Goal: Complete application form

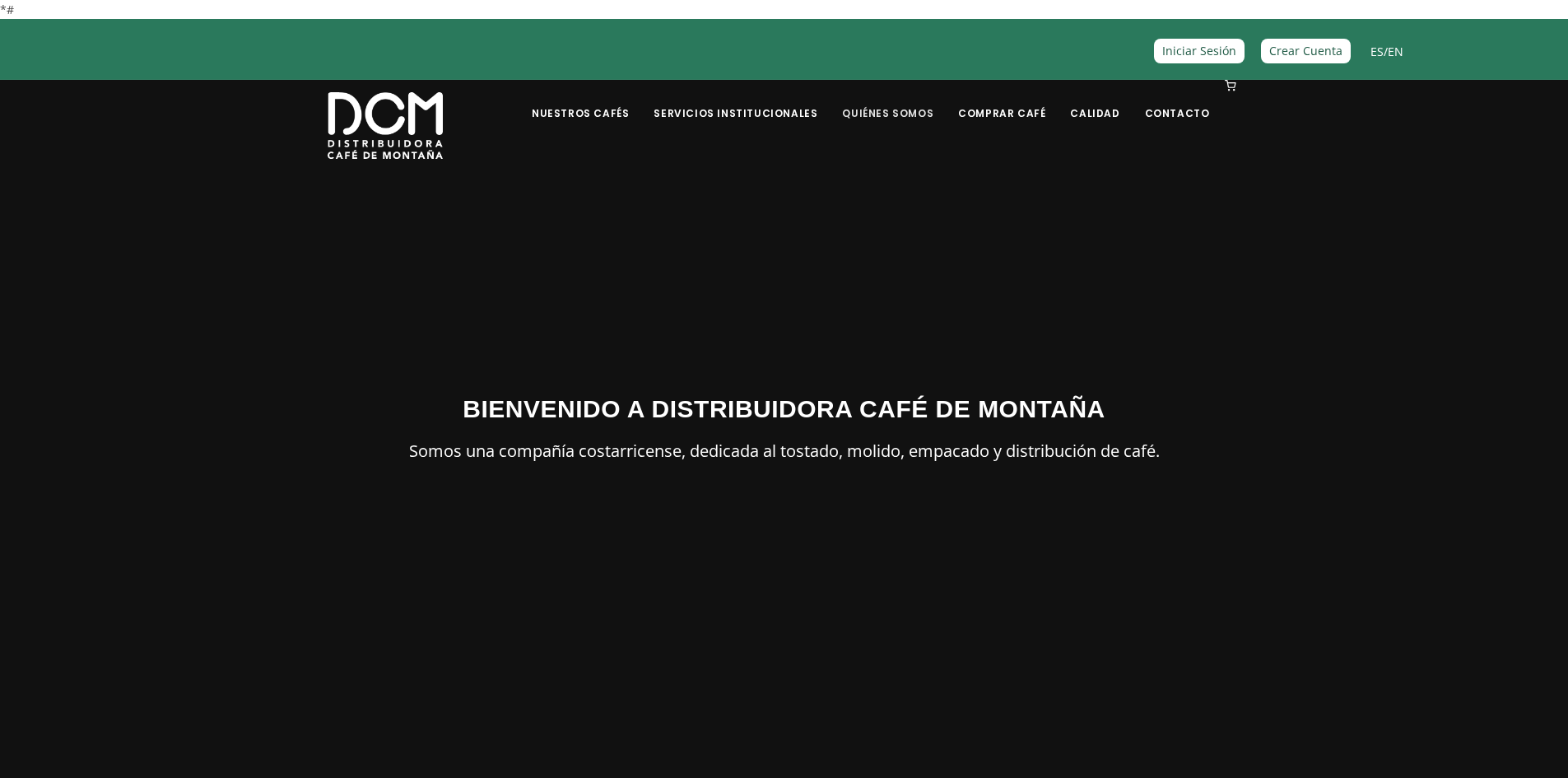
click at [897, 111] on link "Quiénes Somos" at bounding box center [887, 101] width 111 height 39
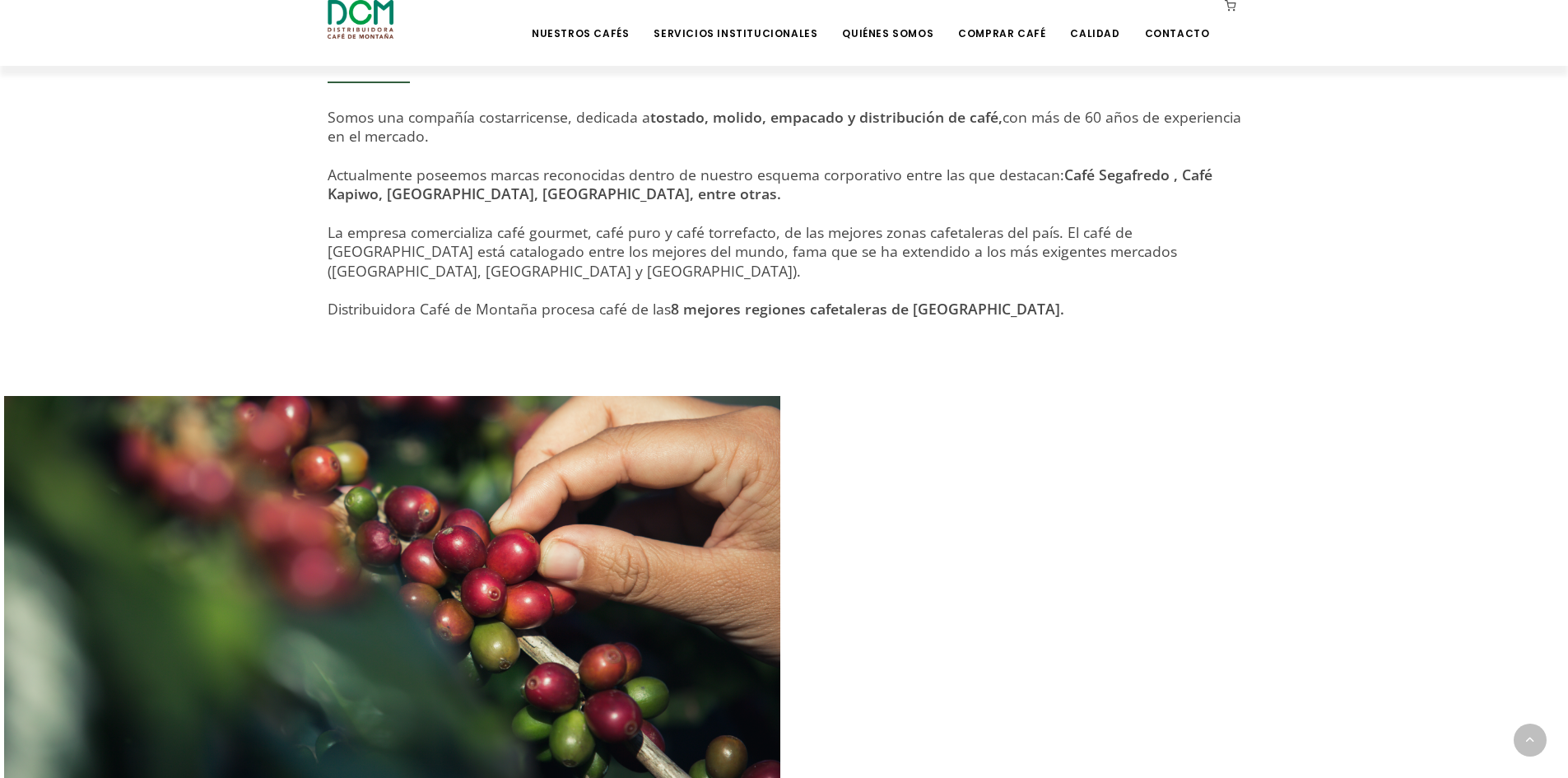
scroll to position [276, 0]
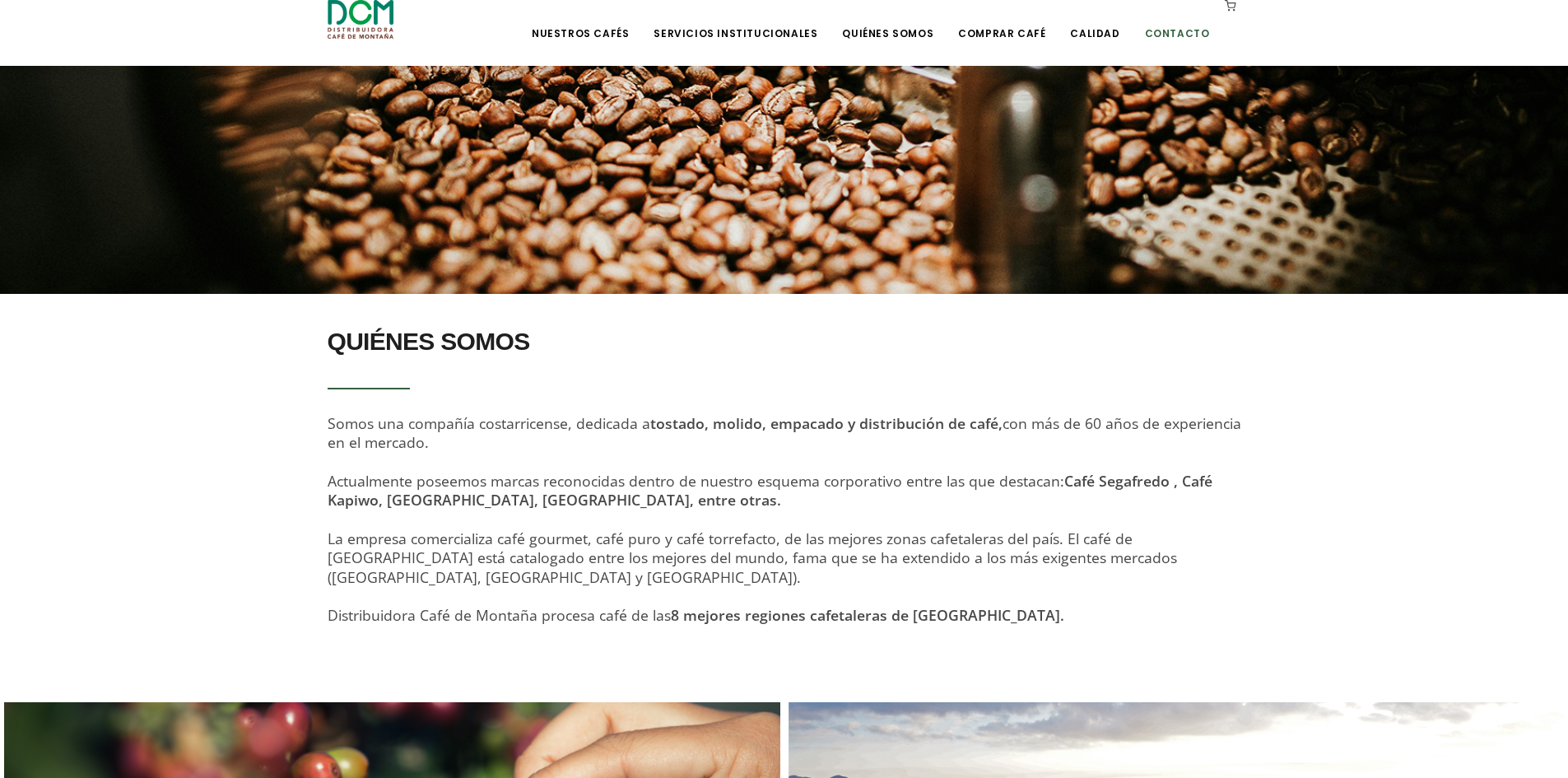
click at [1175, 37] on link "Contacto" at bounding box center [1177, 21] width 85 height 39
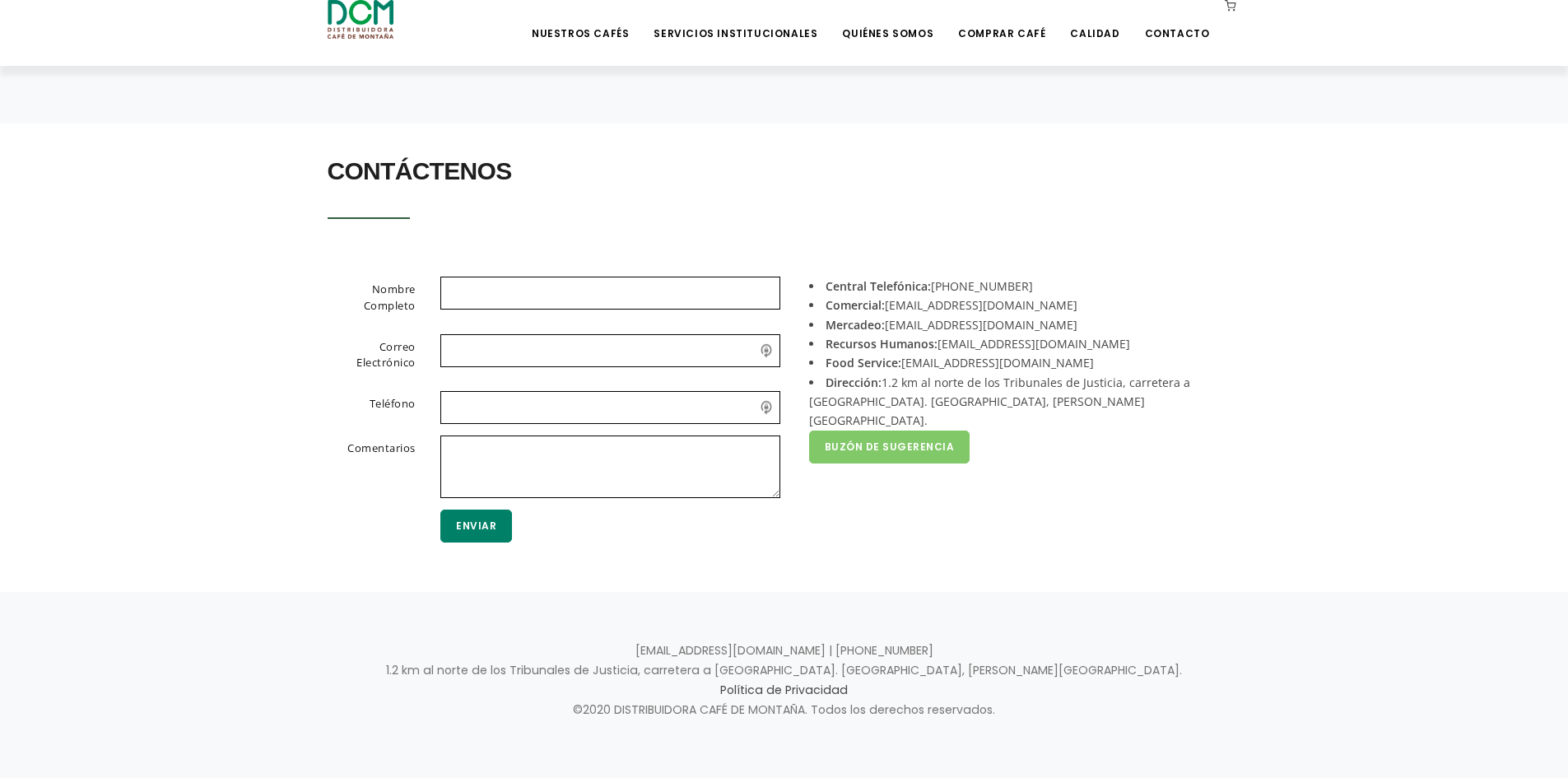
scroll to position [288, 0]
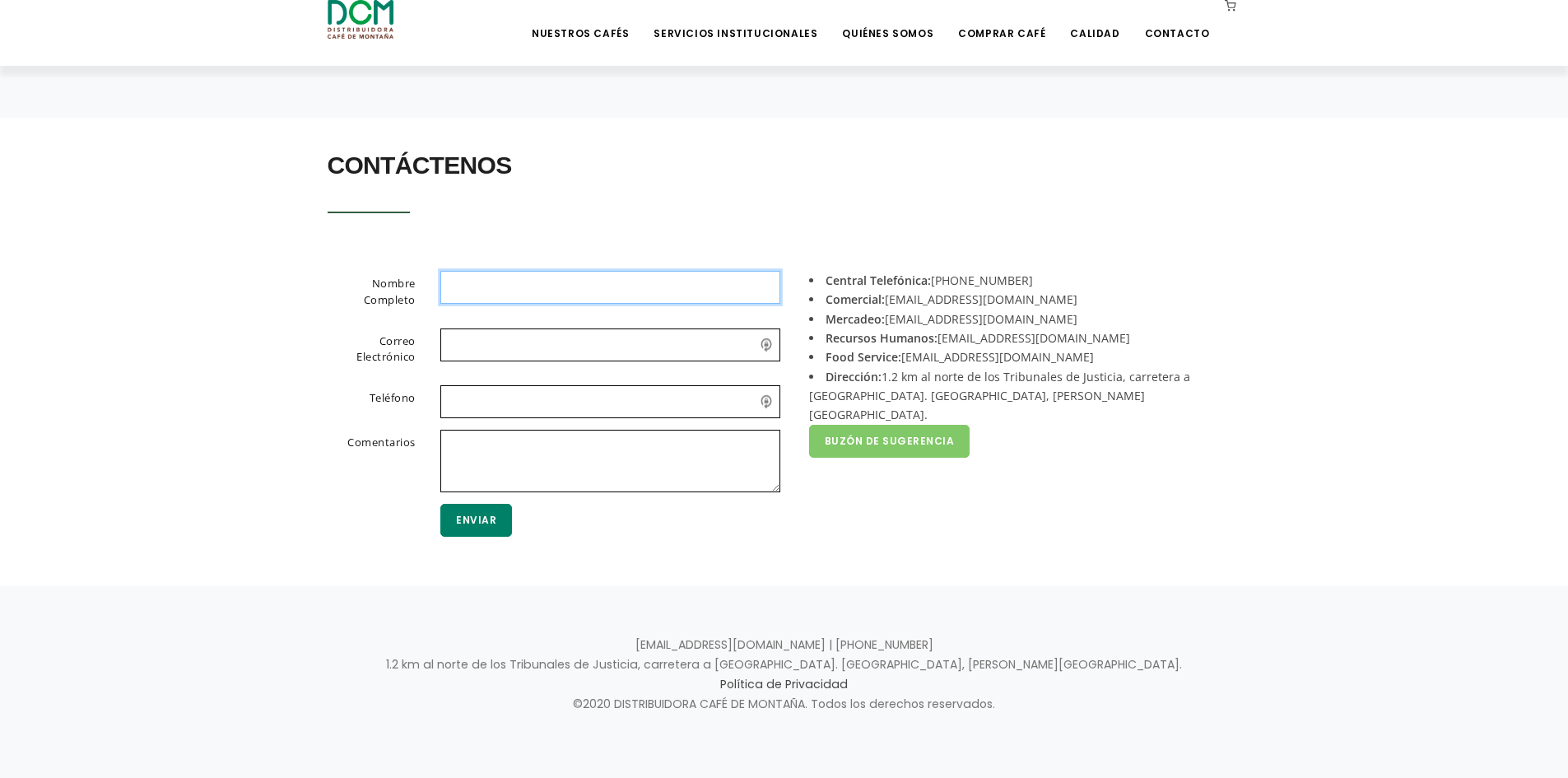
click at [490, 285] on input "text" at bounding box center [610, 287] width 340 height 33
type input "Gema Figueroa"
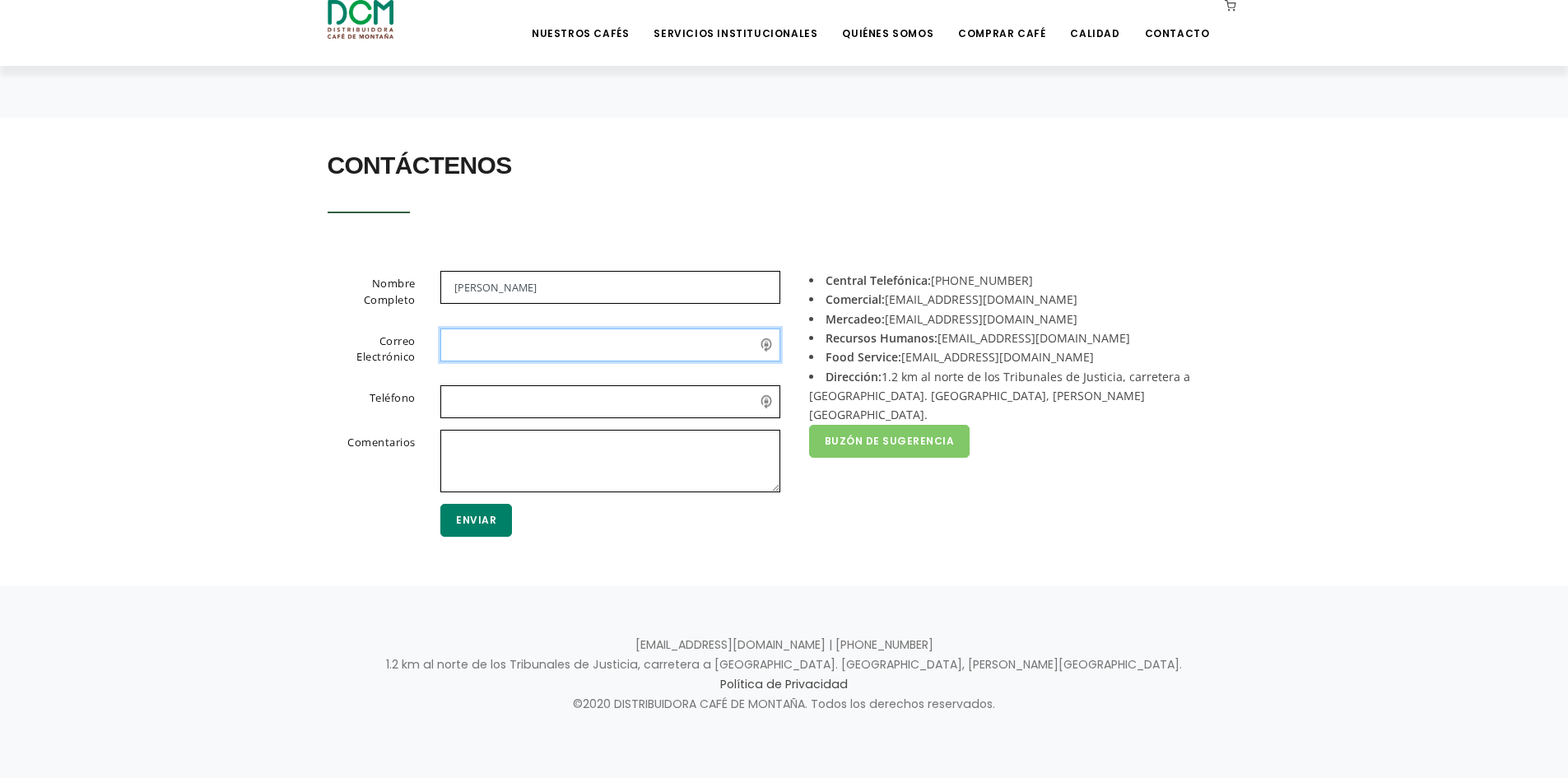
click at [506, 349] on input "email" at bounding box center [610, 345] width 340 height 33
type input "selenitakc@yahoo.com"
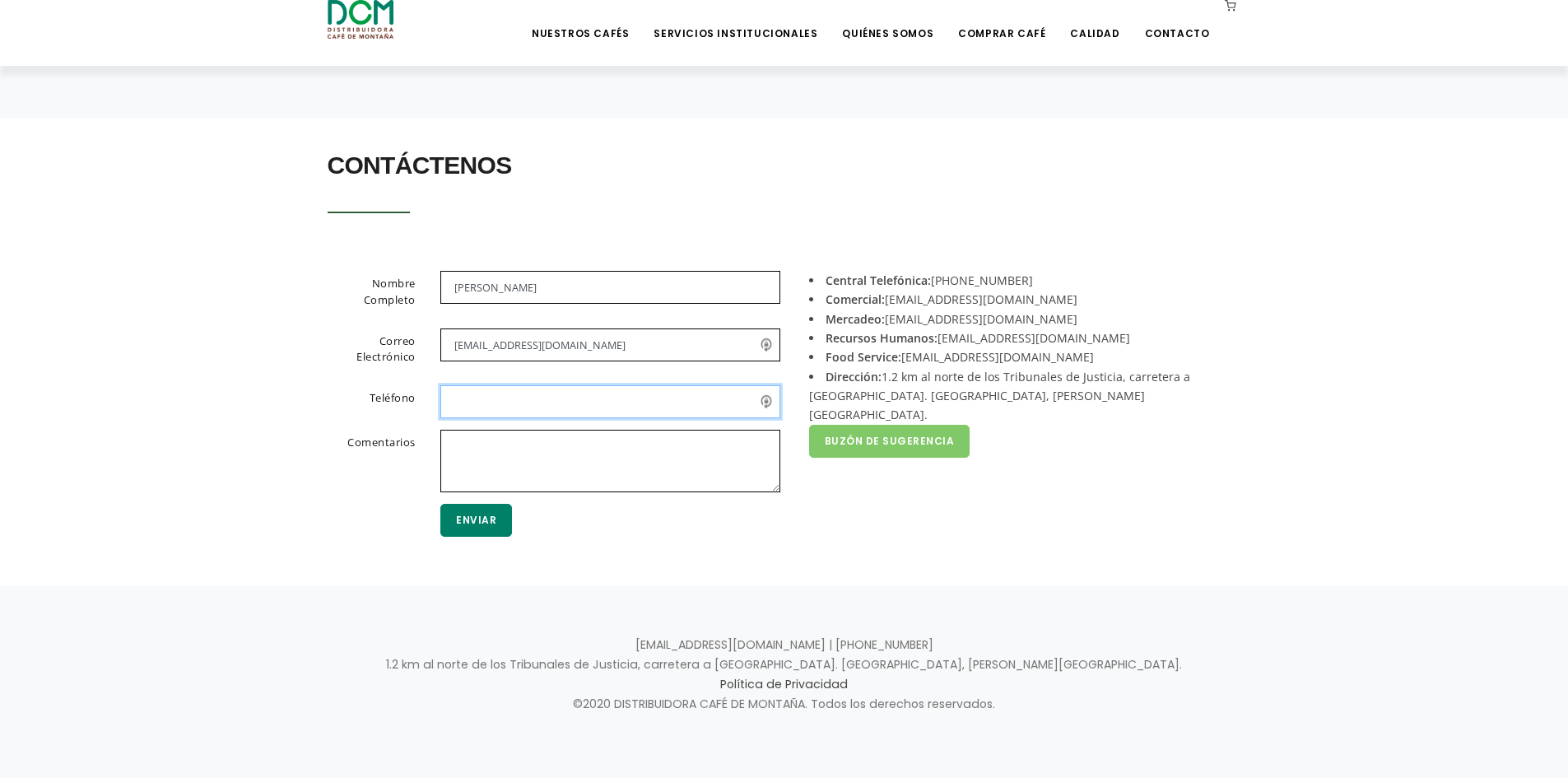
click at [490, 405] on input "text" at bounding box center [610, 402] width 340 height 33
type input "70440025"
click at [516, 457] on textarea at bounding box center [610, 461] width 340 height 62
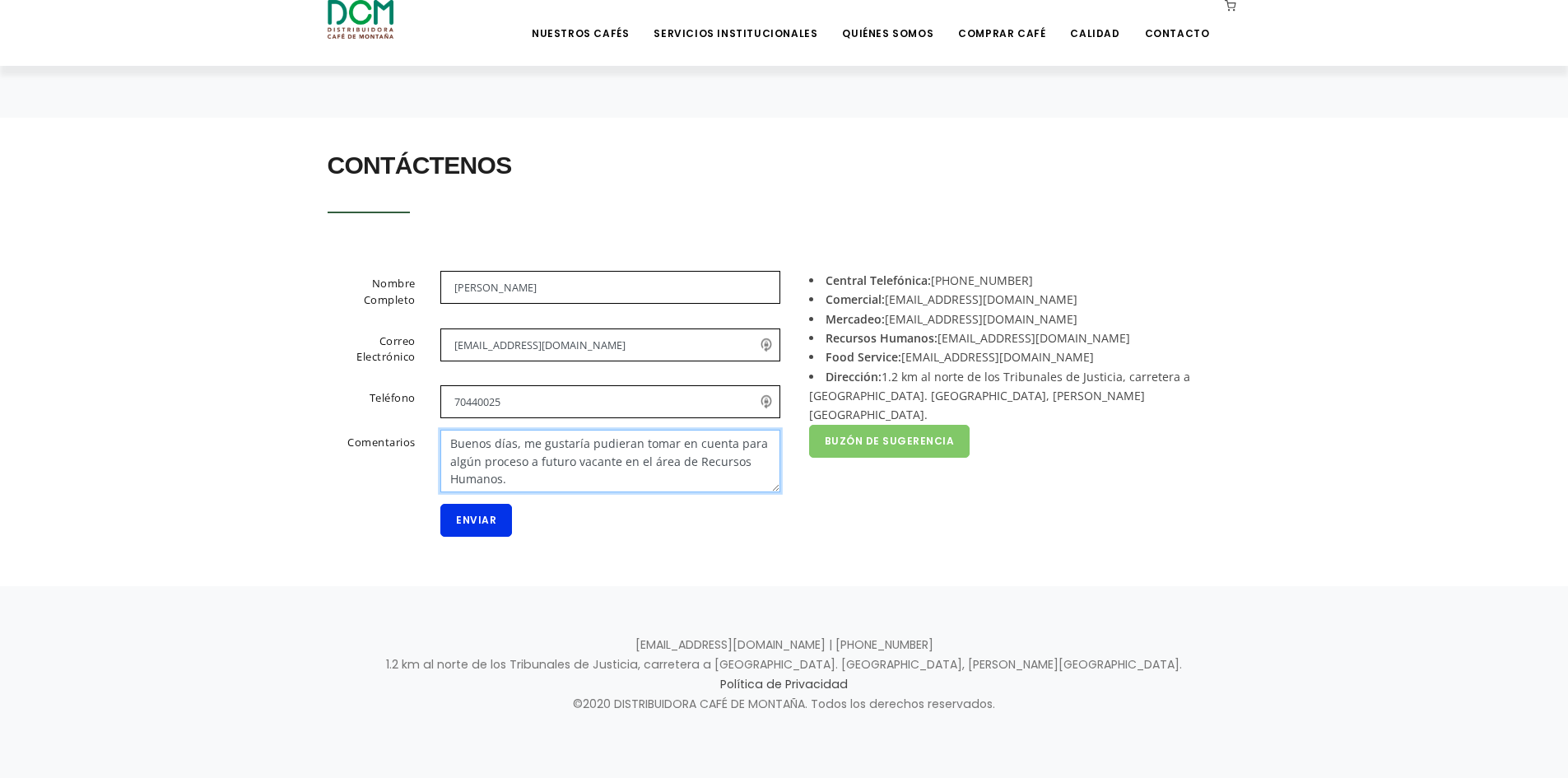
type textarea "Buenos días, me gustaría pudieran tomar en cuenta para algún proceso a futuro v…"
click at [471, 522] on button "Enviar" at bounding box center [475, 520] width 71 height 33
click at [471, 529] on button "Enviar" at bounding box center [475, 520] width 71 height 33
